Goal: Transaction & Acquisition: Purchase product/service

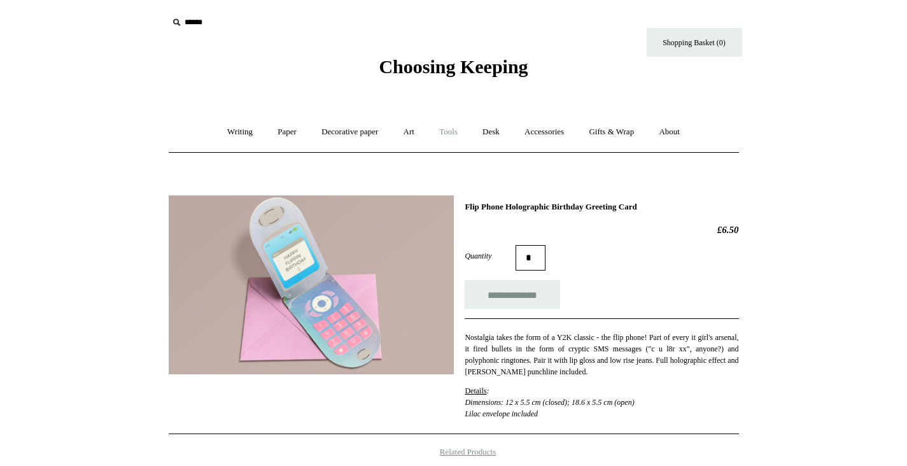
click at [442, 134] on link "Tools +" at bounding box center [448, 132] width 41 height 34
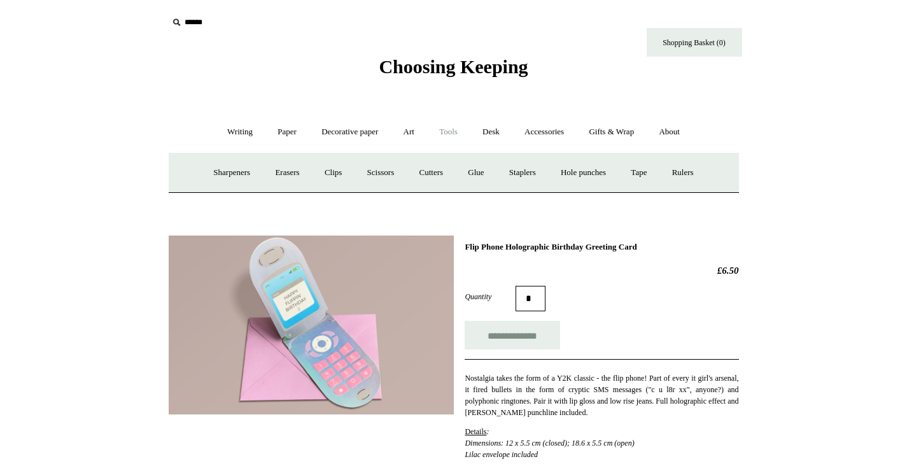
click at [399, 74] on span "Choosing Keeping" at bounding box center [453, 66] width 149 height 21
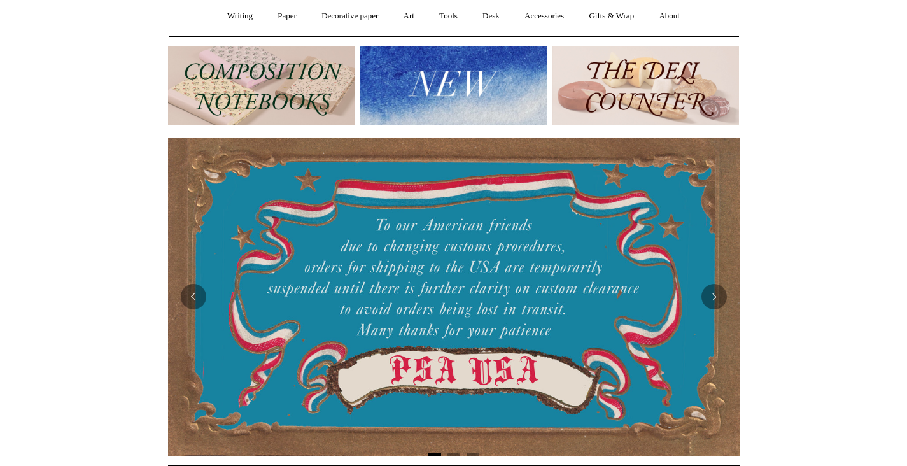
scroll to position [120, 0]
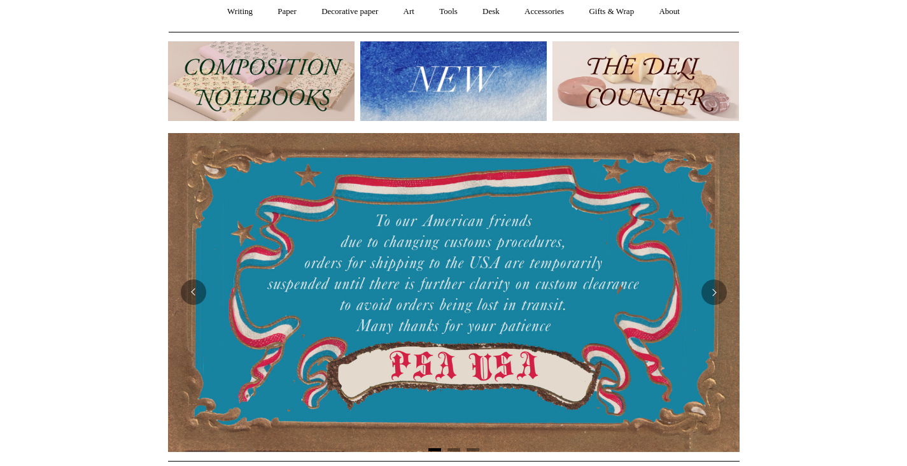
click at [467, 80] on img at bounding box center [453, 81] width 187 height 80
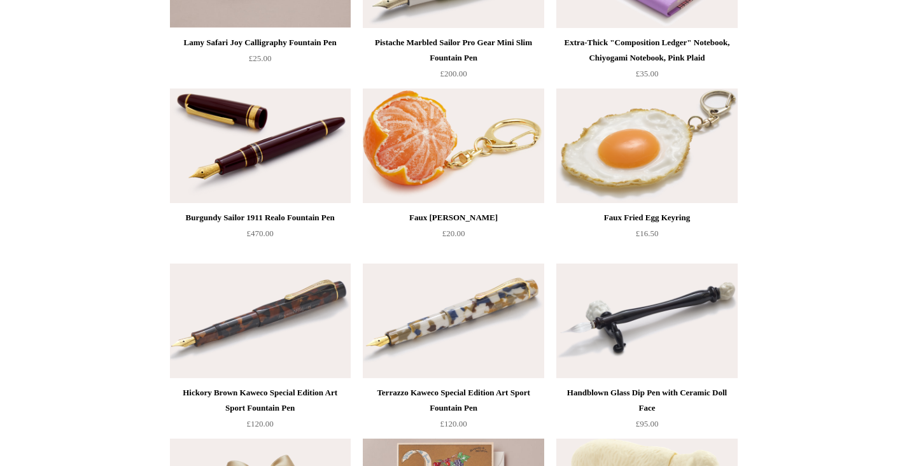
scroll to position [422, 0]
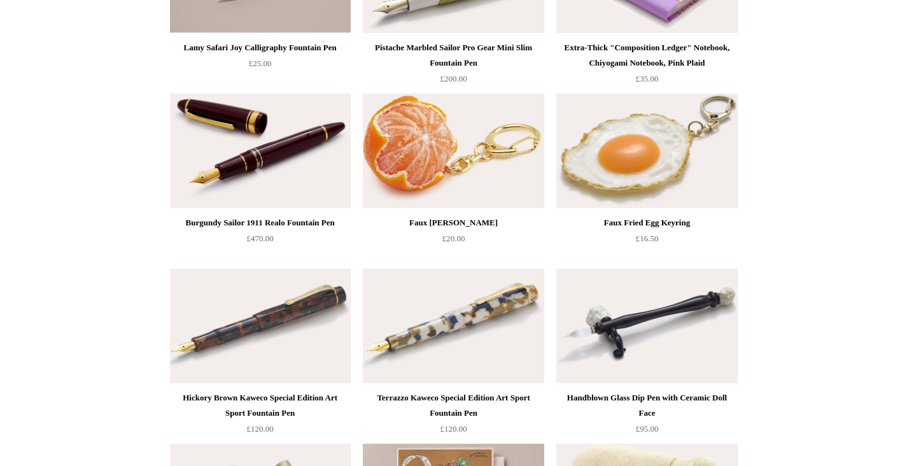
click at [466, 167] on img at bounding box center [453, 151] width 181 height 115
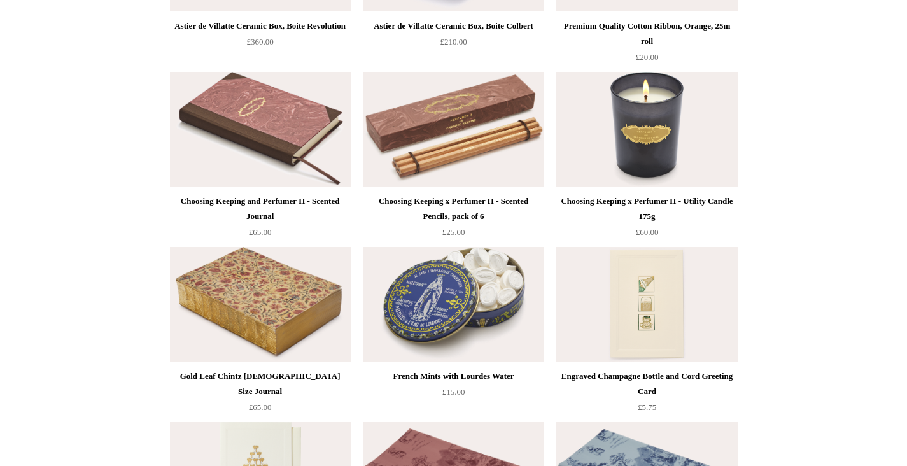
scroll to position [1503, 0]
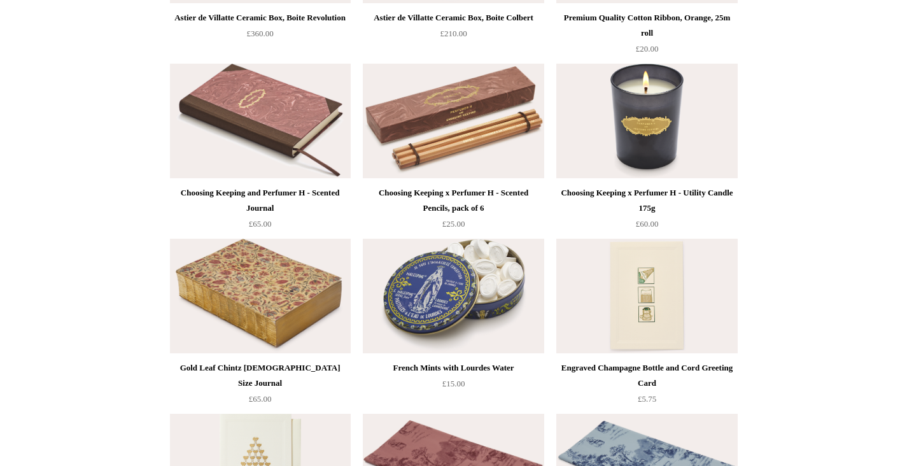
click at [445, 284] on img at bounding box center [453, 296] width 181 height 115
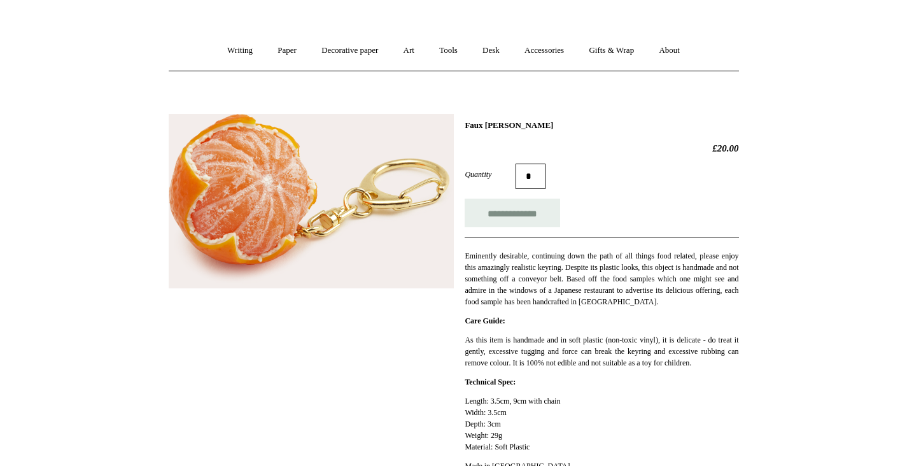
scroll to position [83, 0]
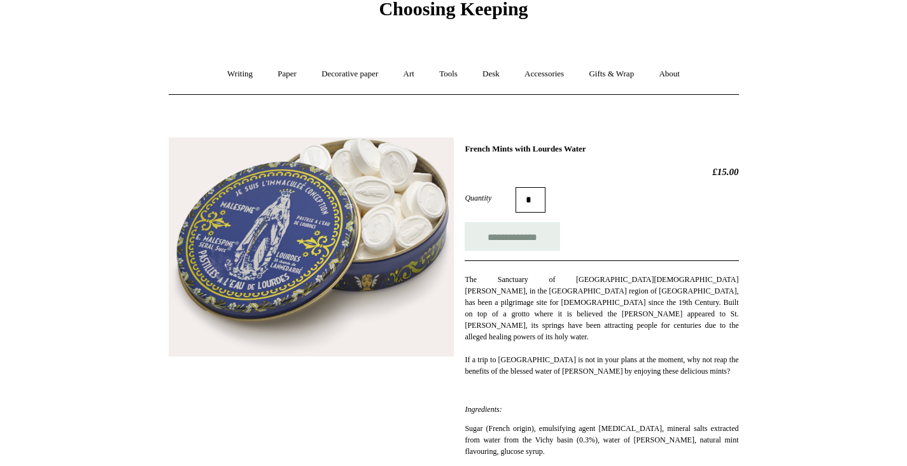
scroll to position [-3, 0]
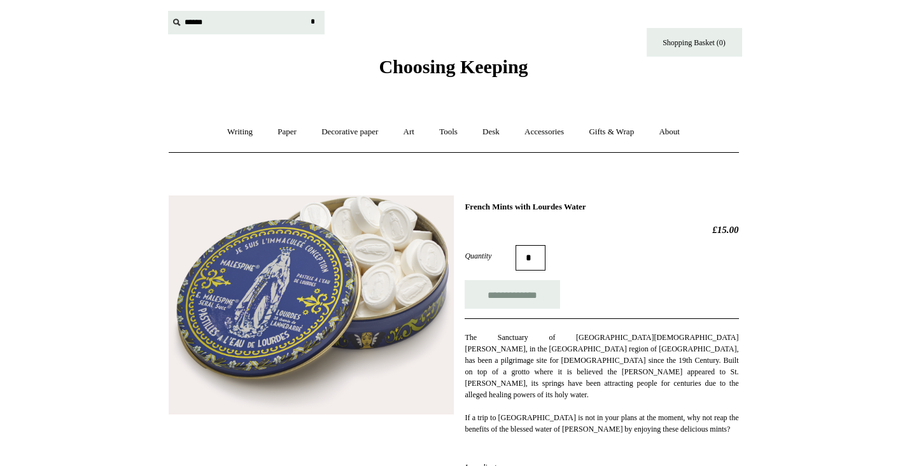
click at [204, 17] on input "text" at bounding box center [246, 23] width 157 height 24
type input "***"
click at [313, 22] on input "*" at bounding box center [313, 22] width 13 height 22
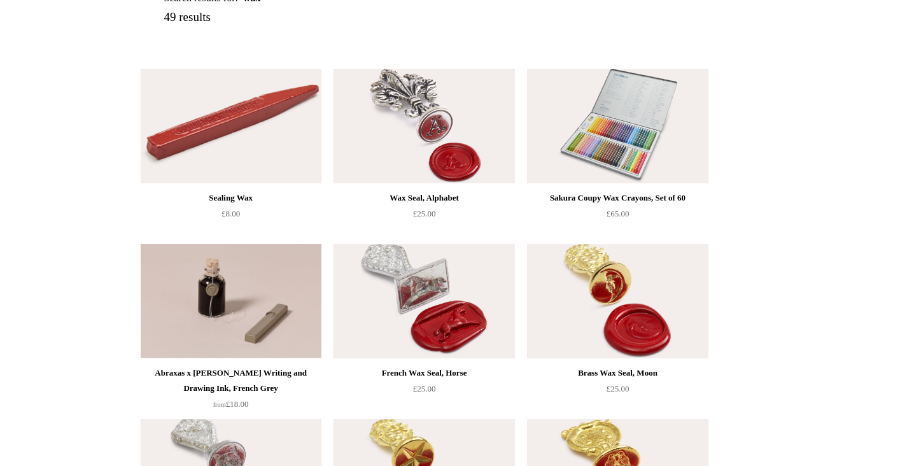
scroll to position [203, 0]
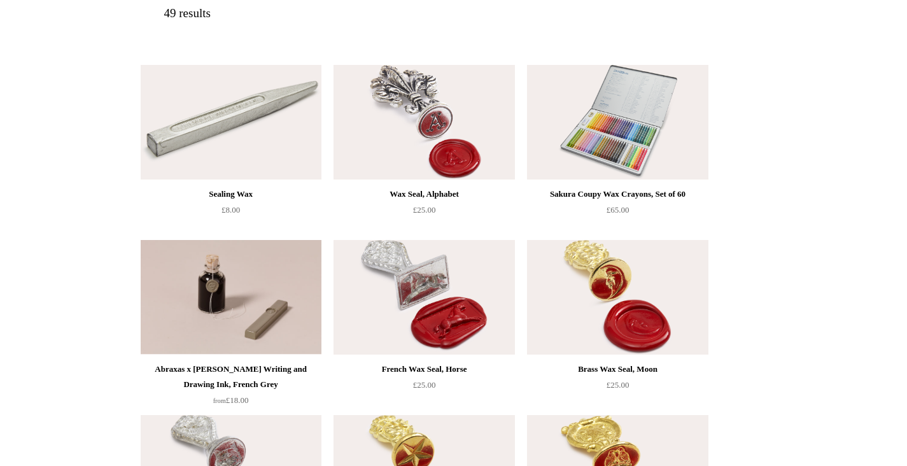
click at [208, 117] on img at bounding box center [231, 122] width 181 height 115
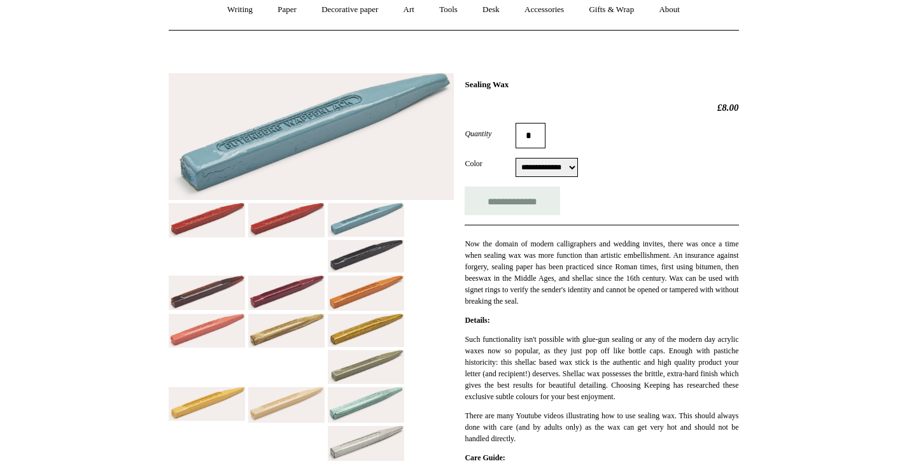
scroll to position [166, 0]
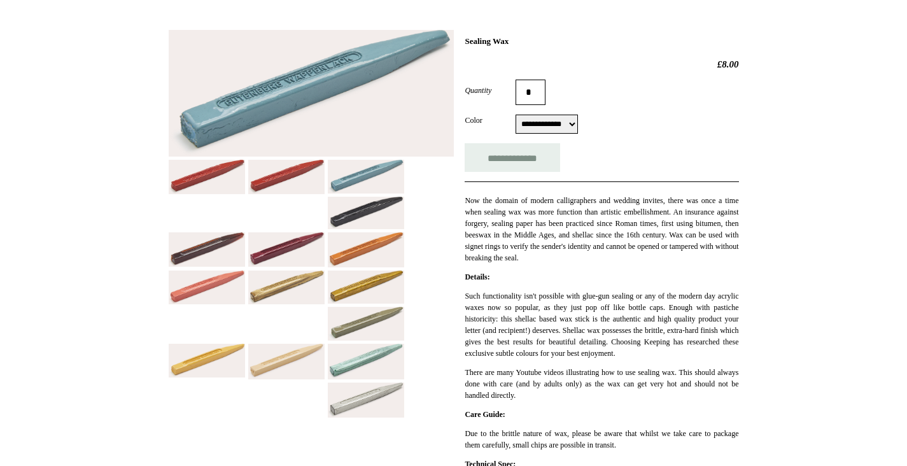
click at [279, 290] on img at bounding box center [286, 288] width 76 height 34
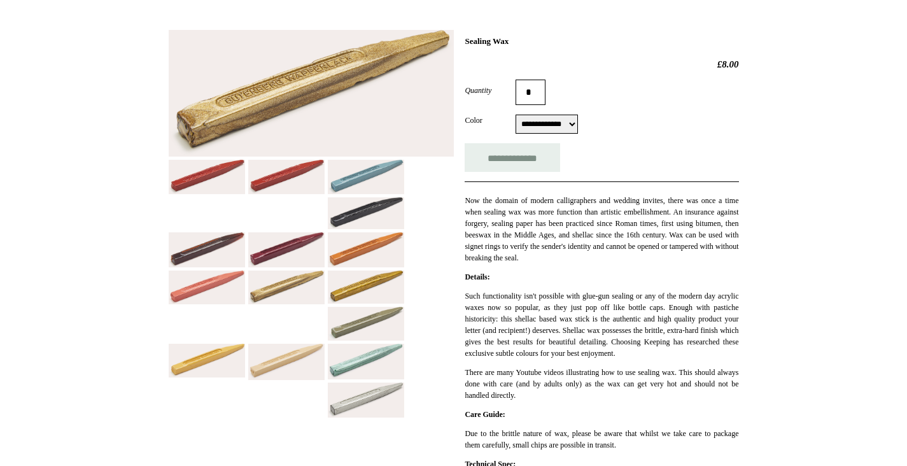
click at [358, 289] on img at bounding box center [366, 287] width 76 height 33
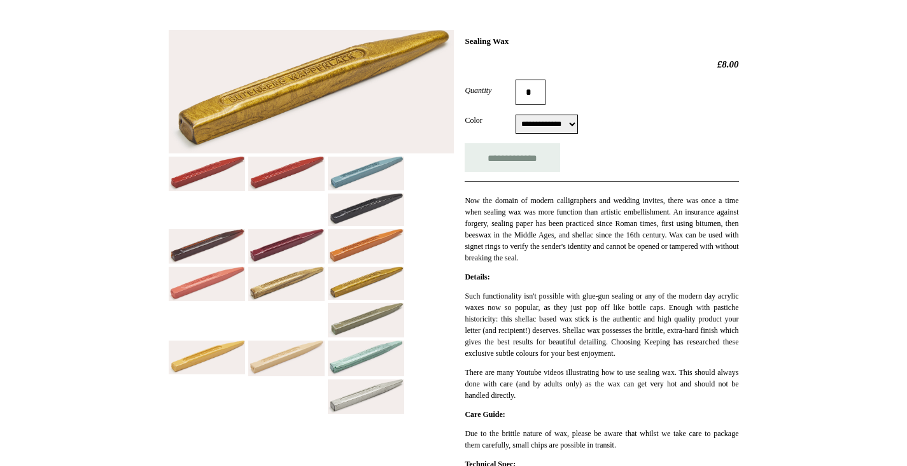
click at [357, 320] on img at bounding box center [366, 320] width 76 height 34
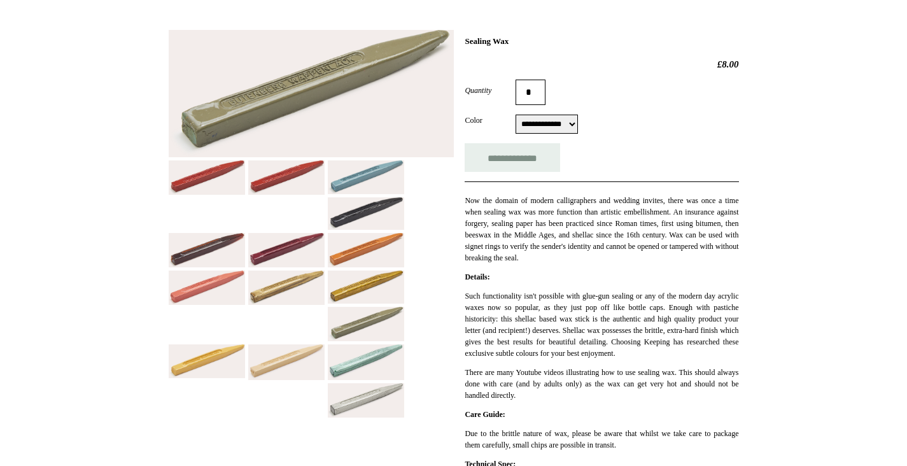
click at [360, 368] on img at bounding box center [366, 362] width 76 height 36
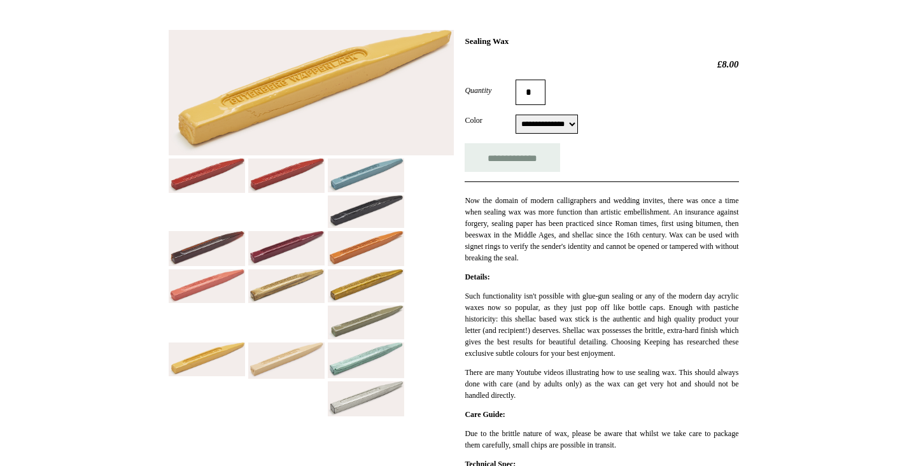
select select "**********"
